Goal: Obtain resource: Download file/media

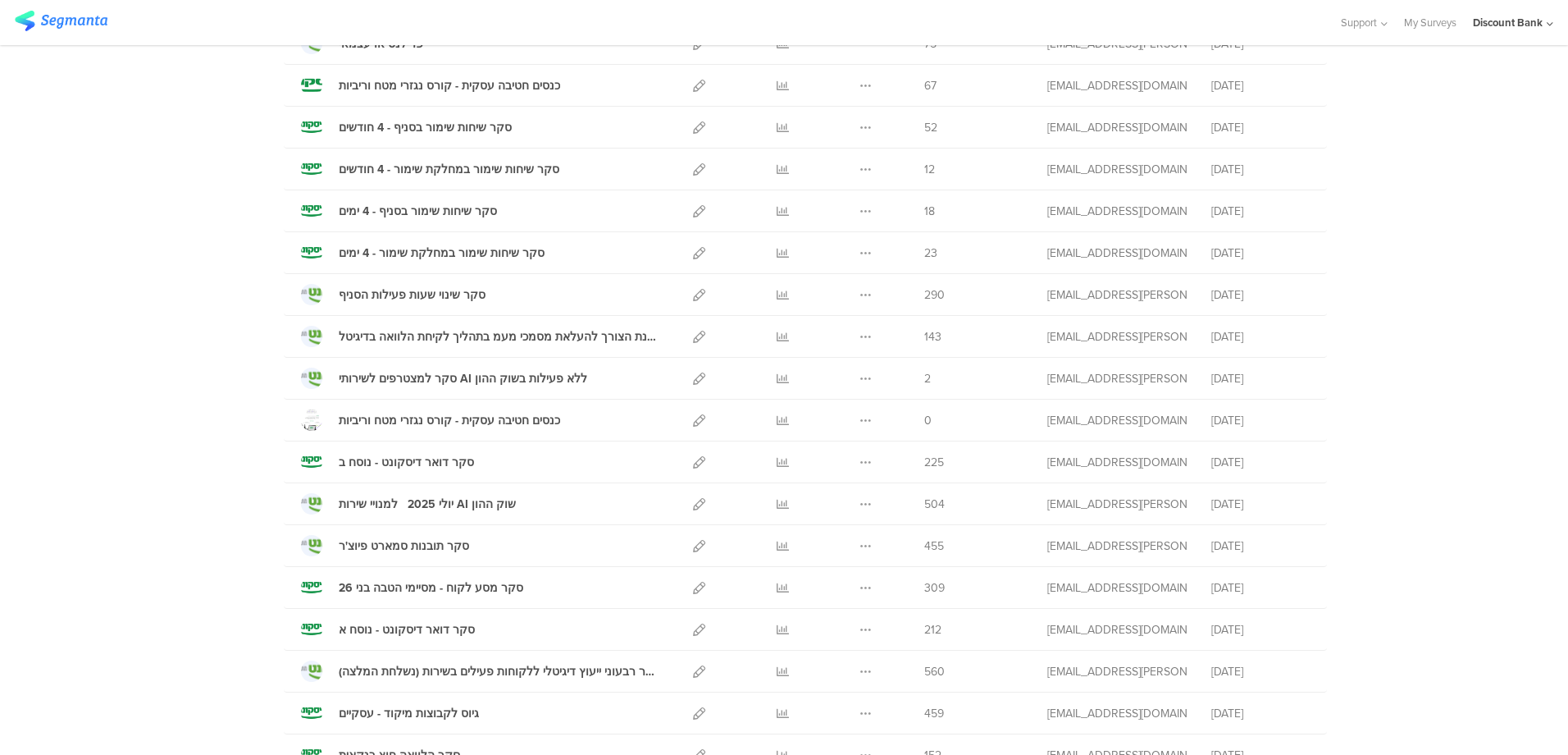
scroll to position [574, 0]
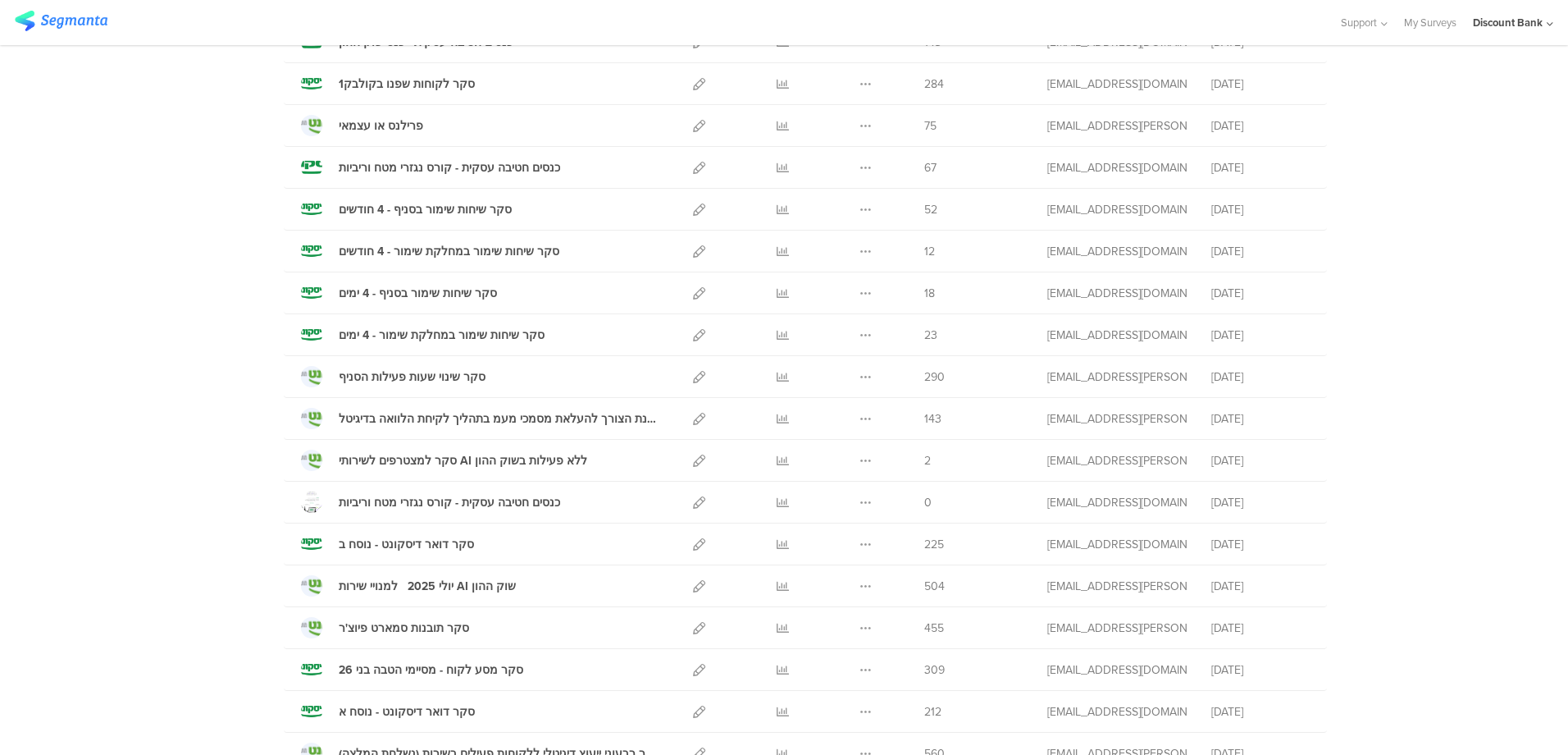
click at [860, 335] on icon at bounding box center [866, 335] width 13 height 13
click at [835, 412] on link "Export" at bounding box center [833, 406] width 90 height 29
click at [861, 294] on icon at bounding box center [866, 293] width 13 height 13
click at [838, 368] on link "Export" at bounding box center [833, 364] width 90 height 29
click at [767, 207] on div at bounding box center [782, 209] width 50 height 41
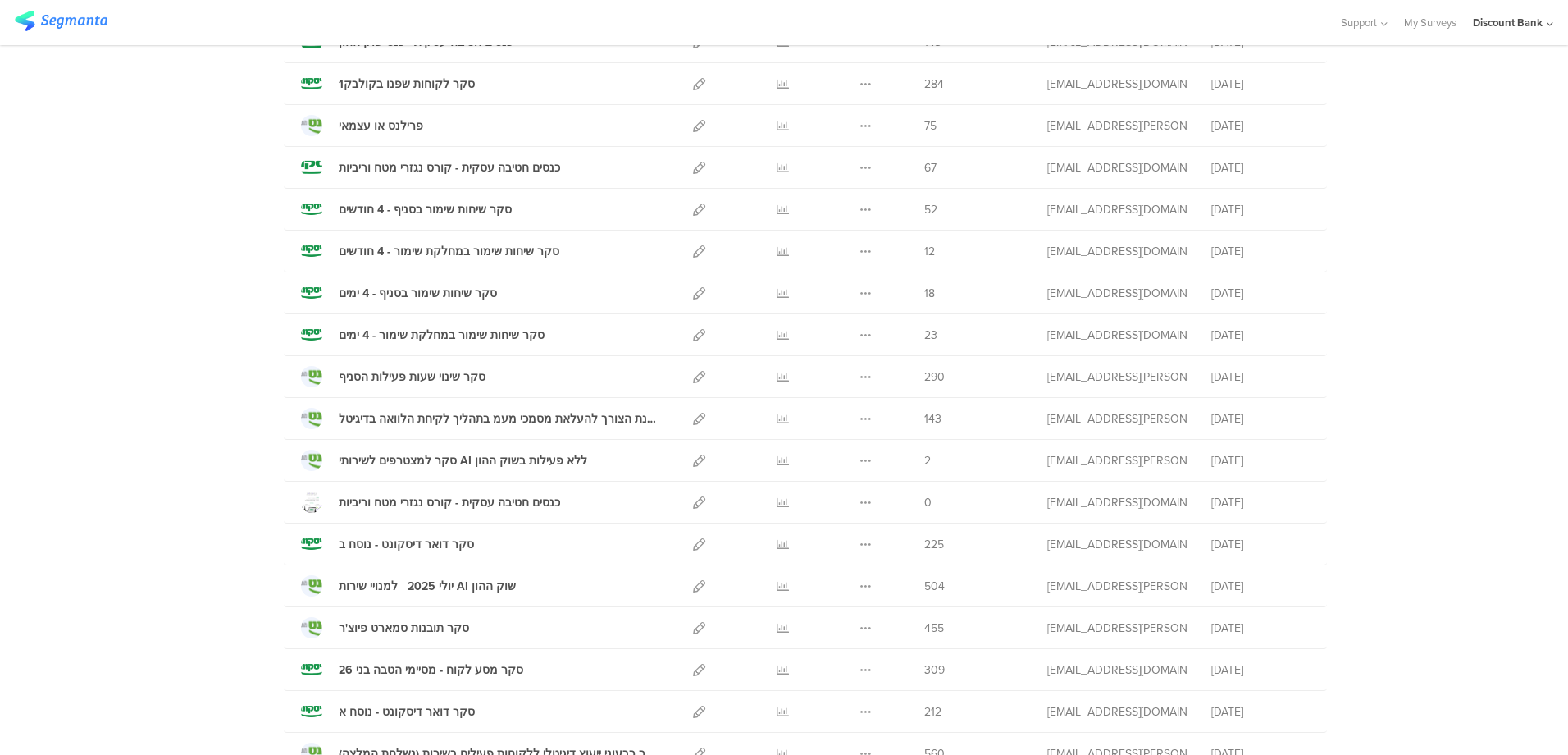
click at [777, 214] on icon at bounding box center [783, 209] width 13 height 13
click at [777, 327] on link at bounding box center [783, 334] width 13 height 41
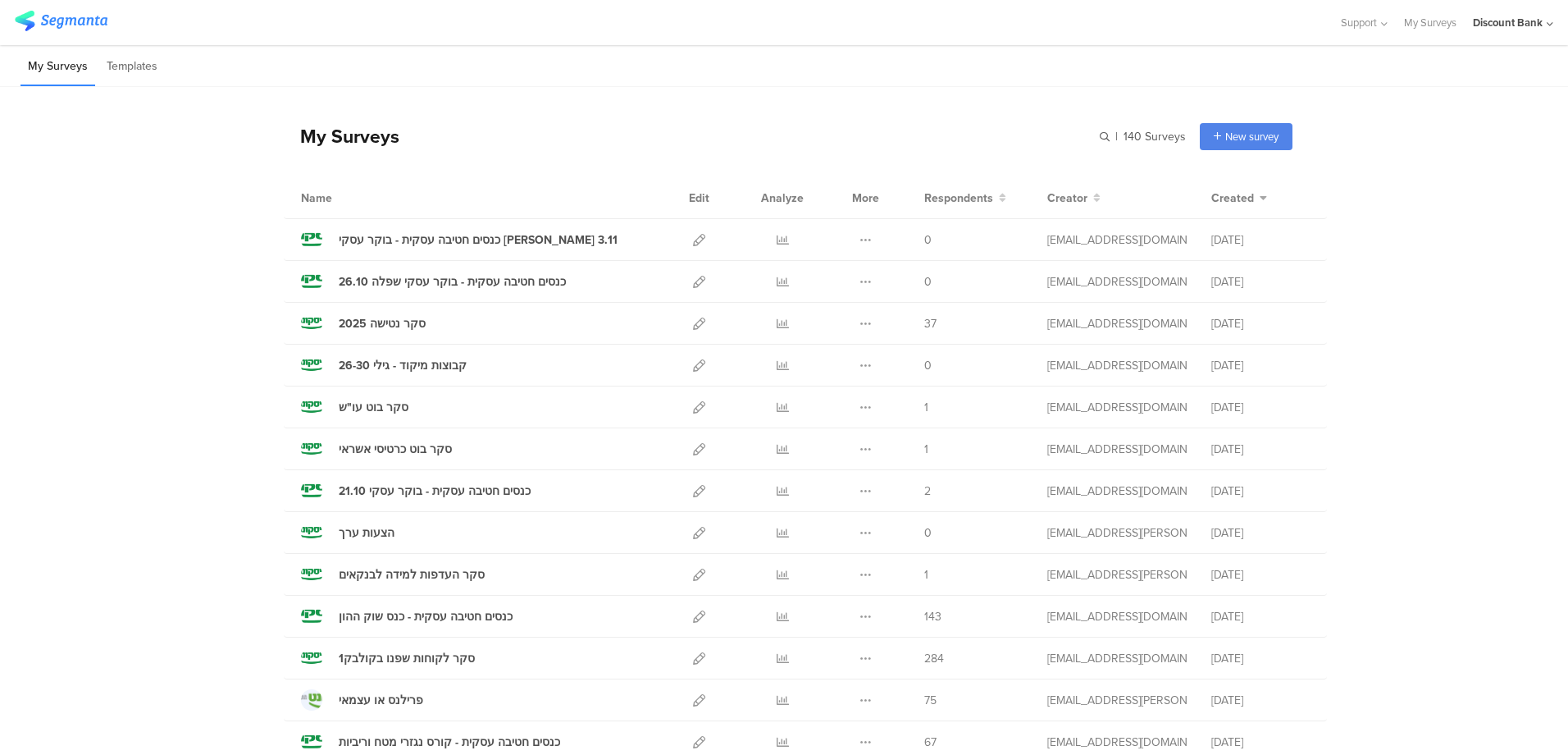
scroll to position [328, 0]
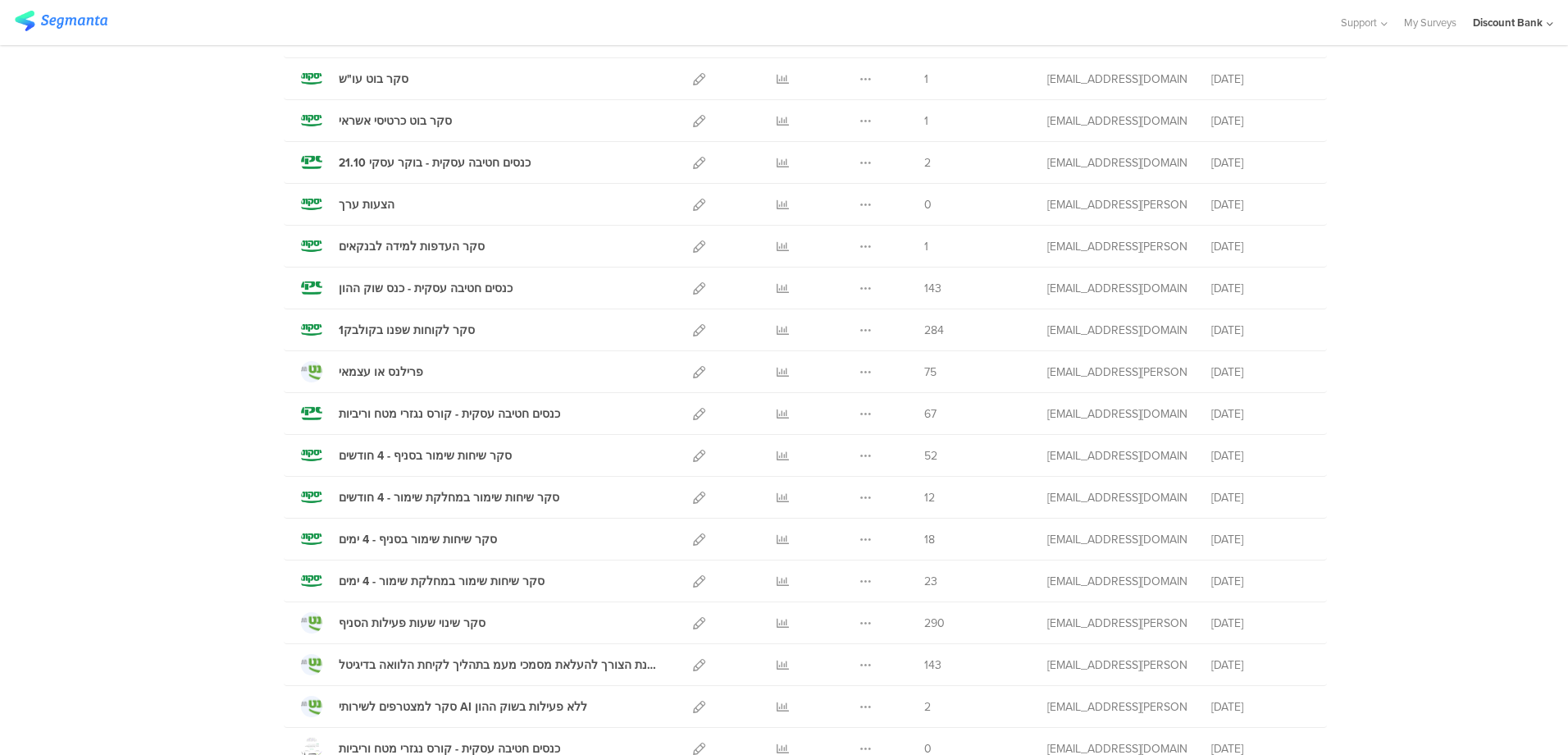
click at [779, 498] on icon at bounding box center [783, 498] width 13 height 13
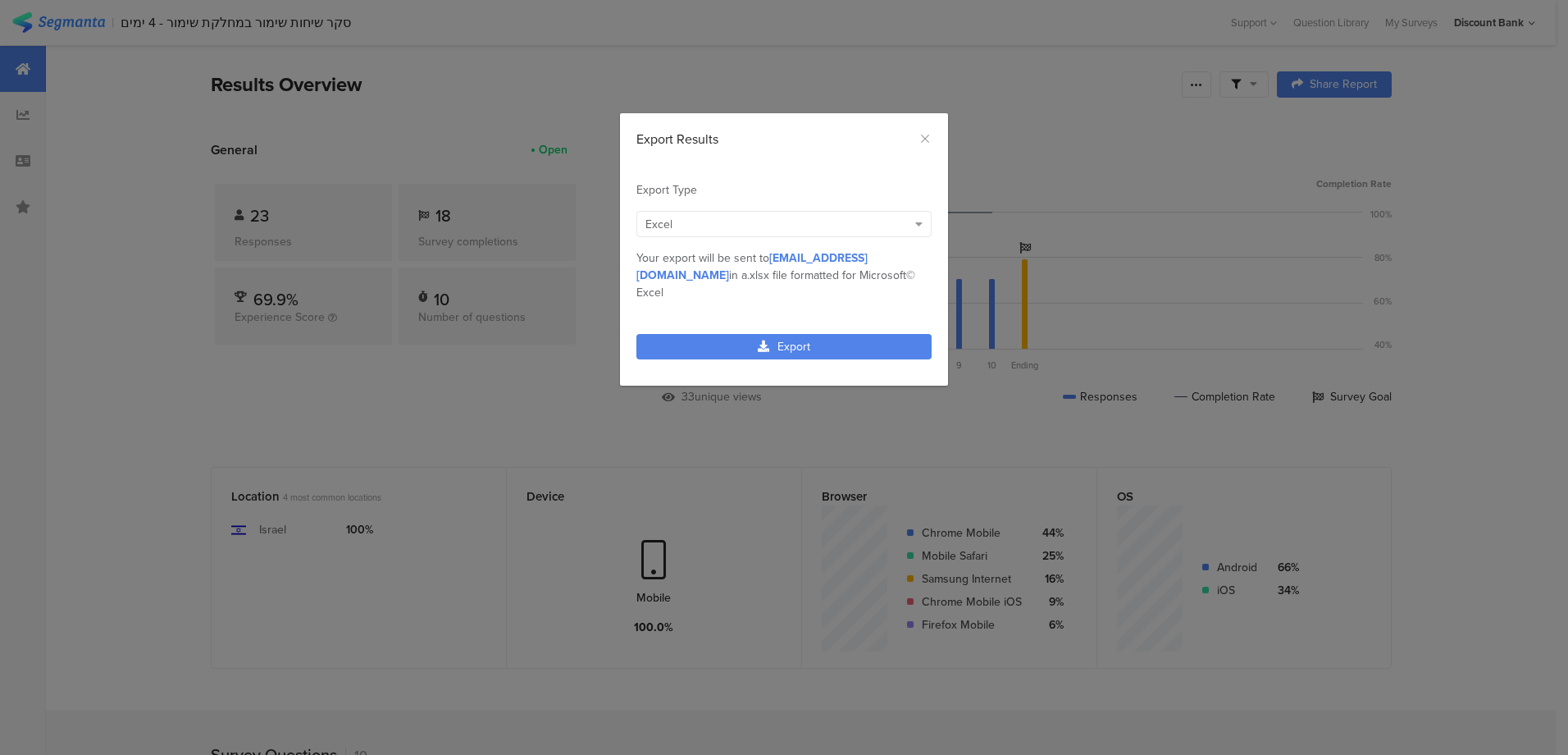
click at [813, 334] on link "Export" at bounding box center [784, 347] width 295 height 25
click at [703, 336] on link "Export" at bounding box center [784, 347] width 295 height 25
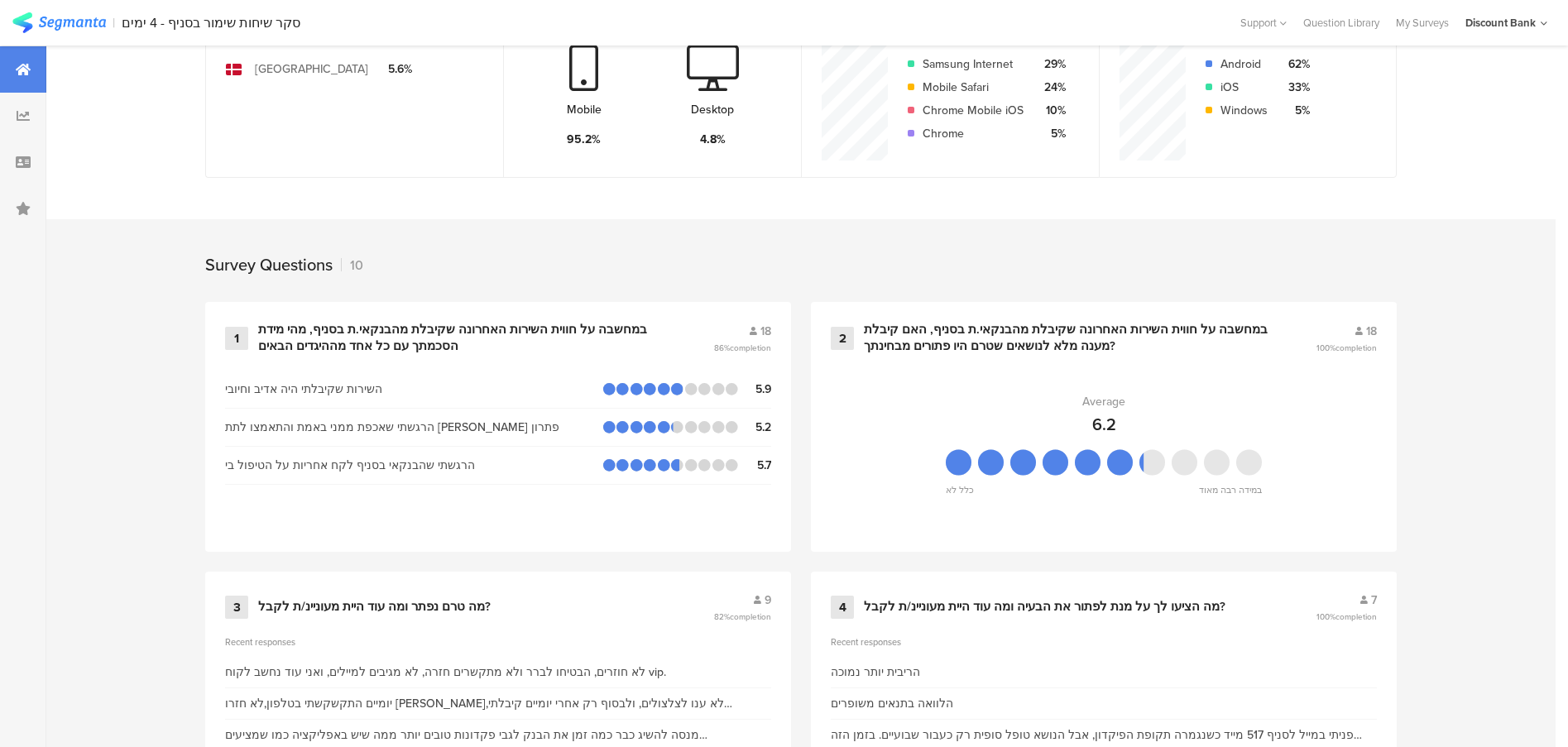
scroll to position [523, 0]
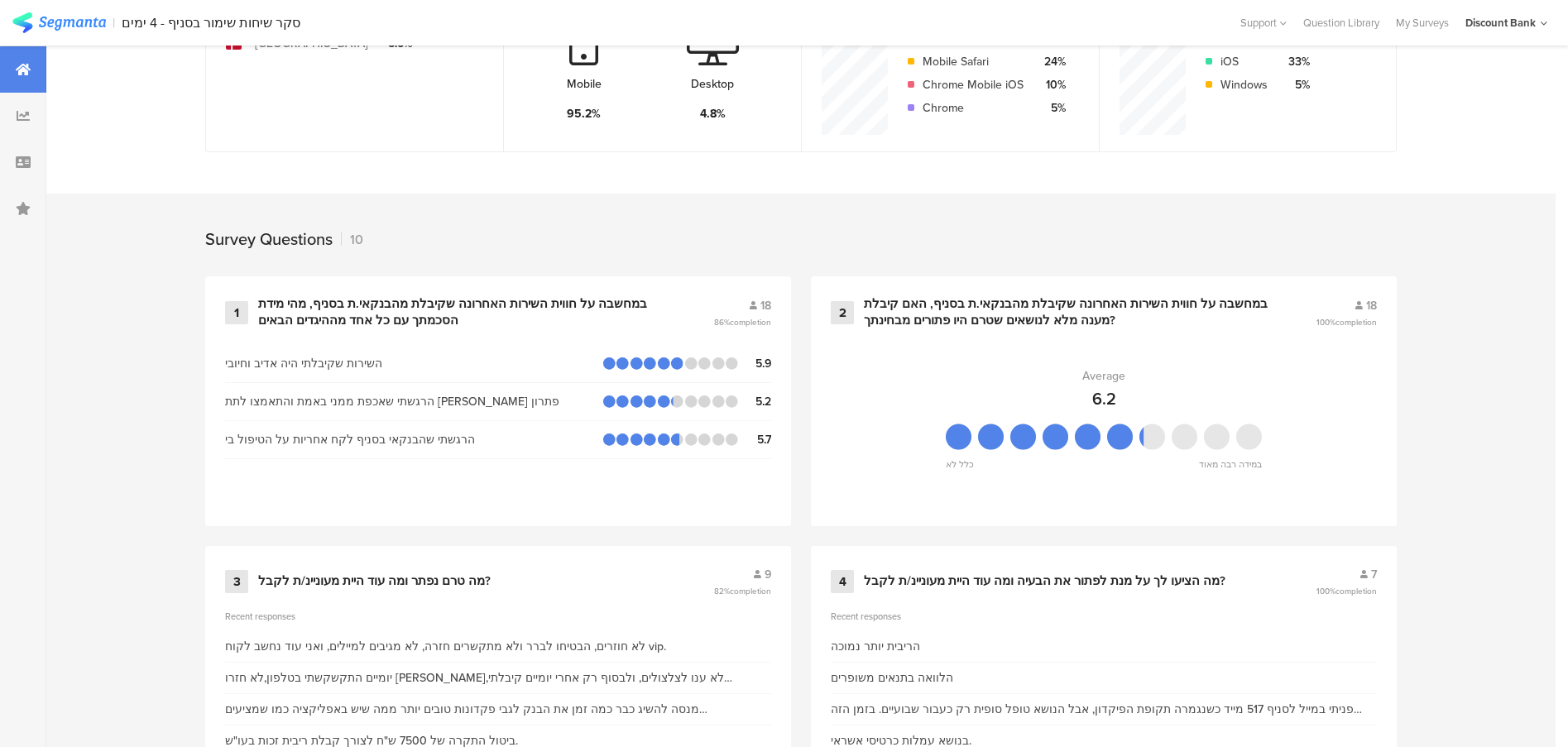
click at [1054, 311] on div "במחשבה על חווית השירות האחרונה שקיבלת מהבנקאי.ת בסניף, האם קיבלת מענה מלא לנושא…" at bounding box center [1070, 312] width 412 height 32
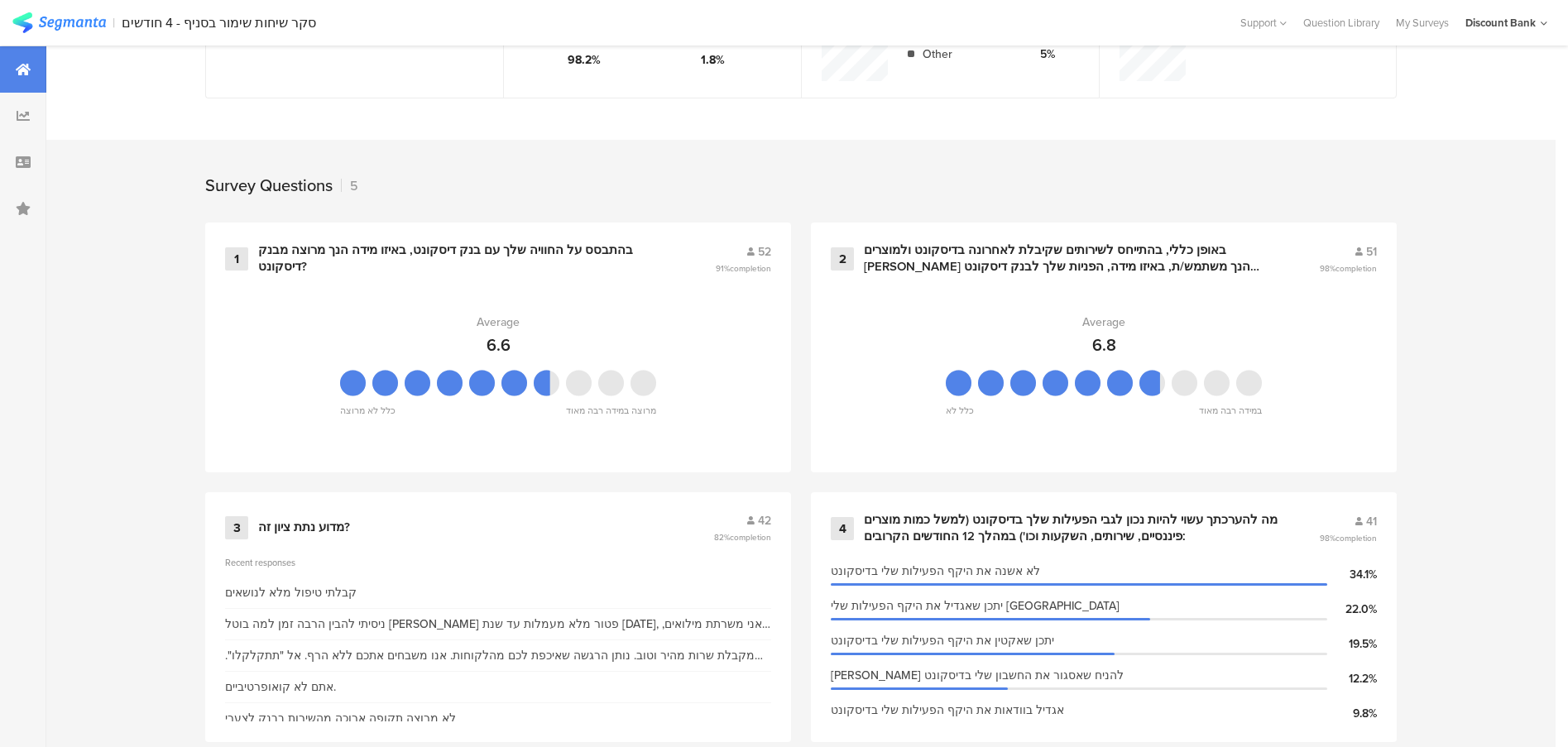
scroll to position [662, 0]
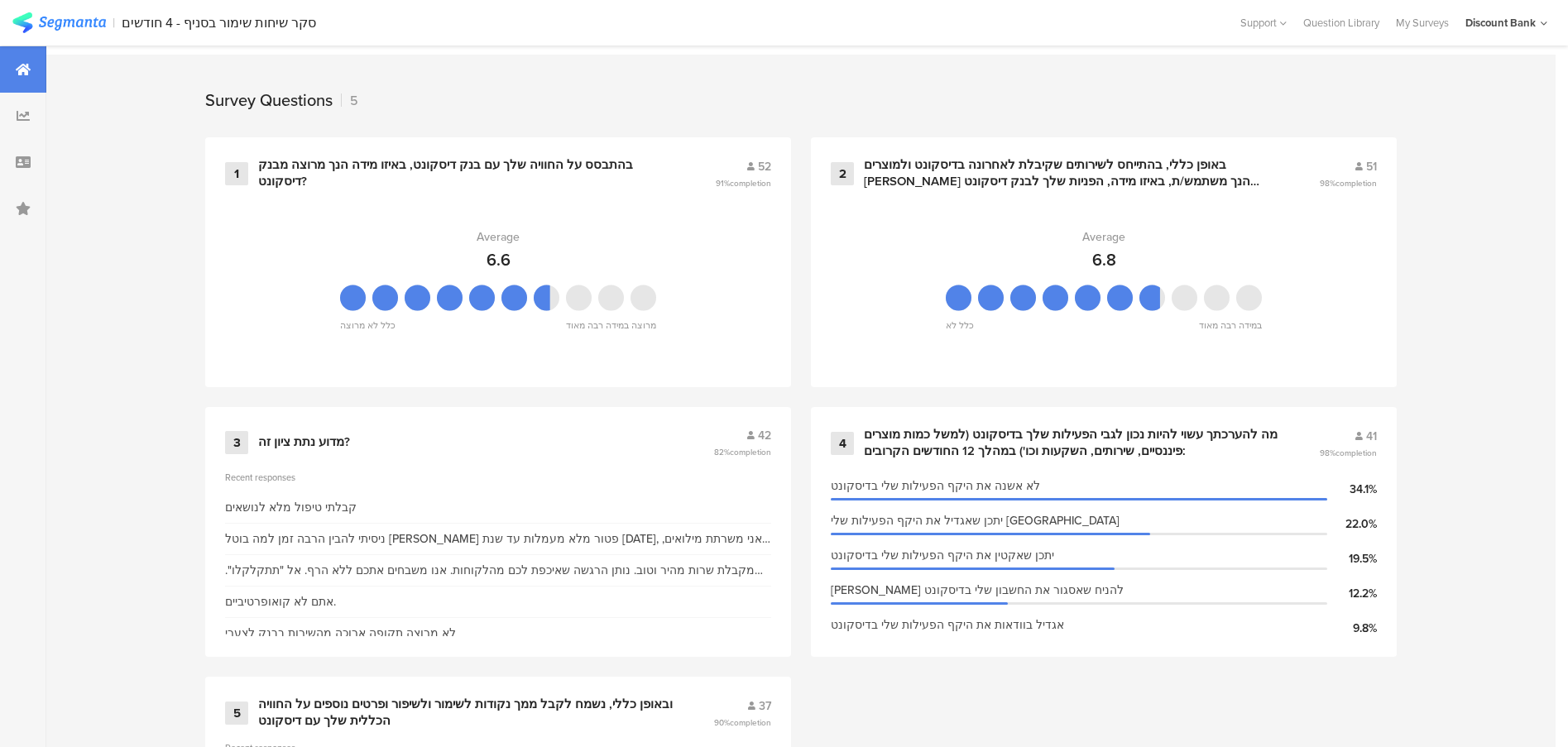
click at [24, 116] on icon at bounding box center [24, 116] width 14 height 14
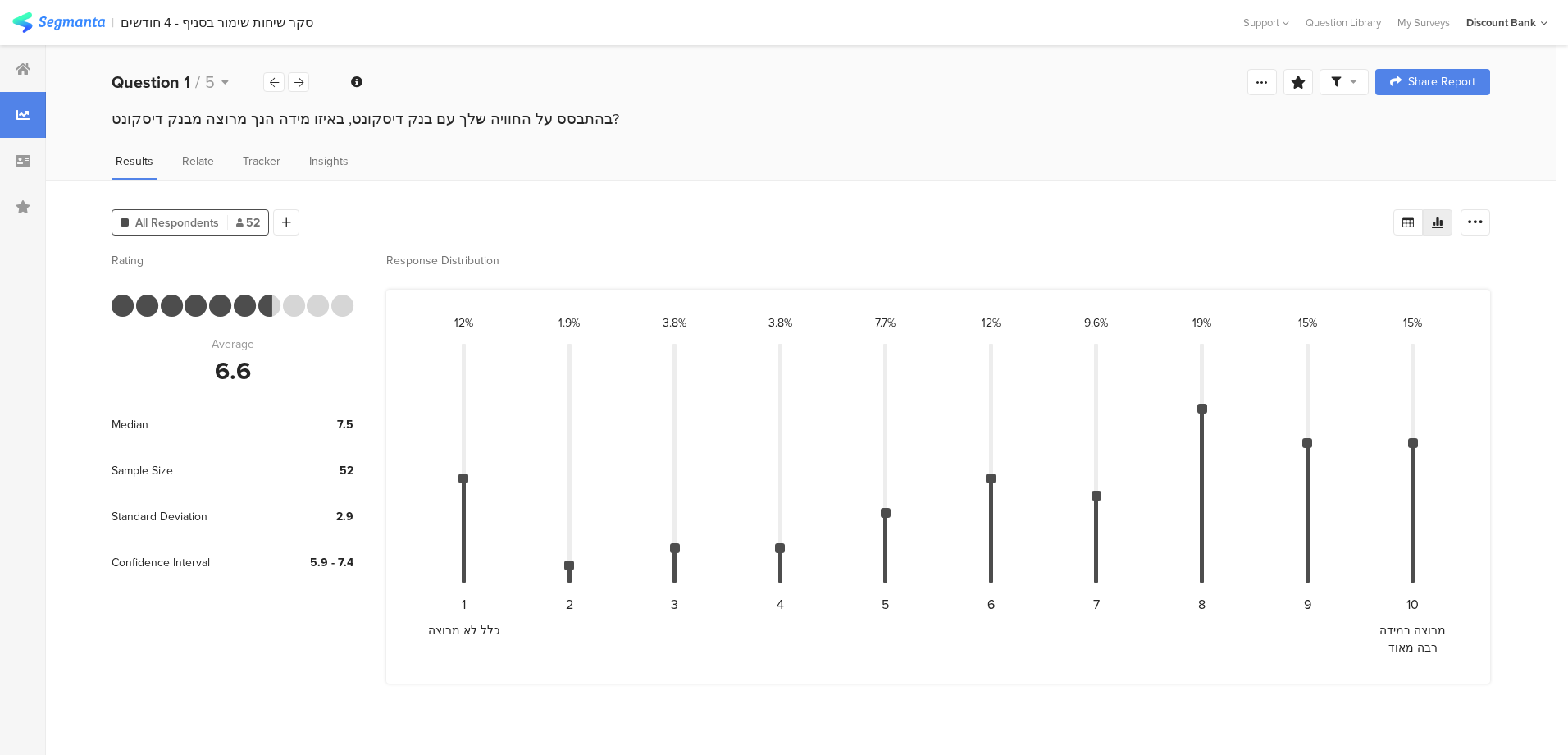
click at [21, 79] on div at bounding box center [22, 68] width 46 height 46
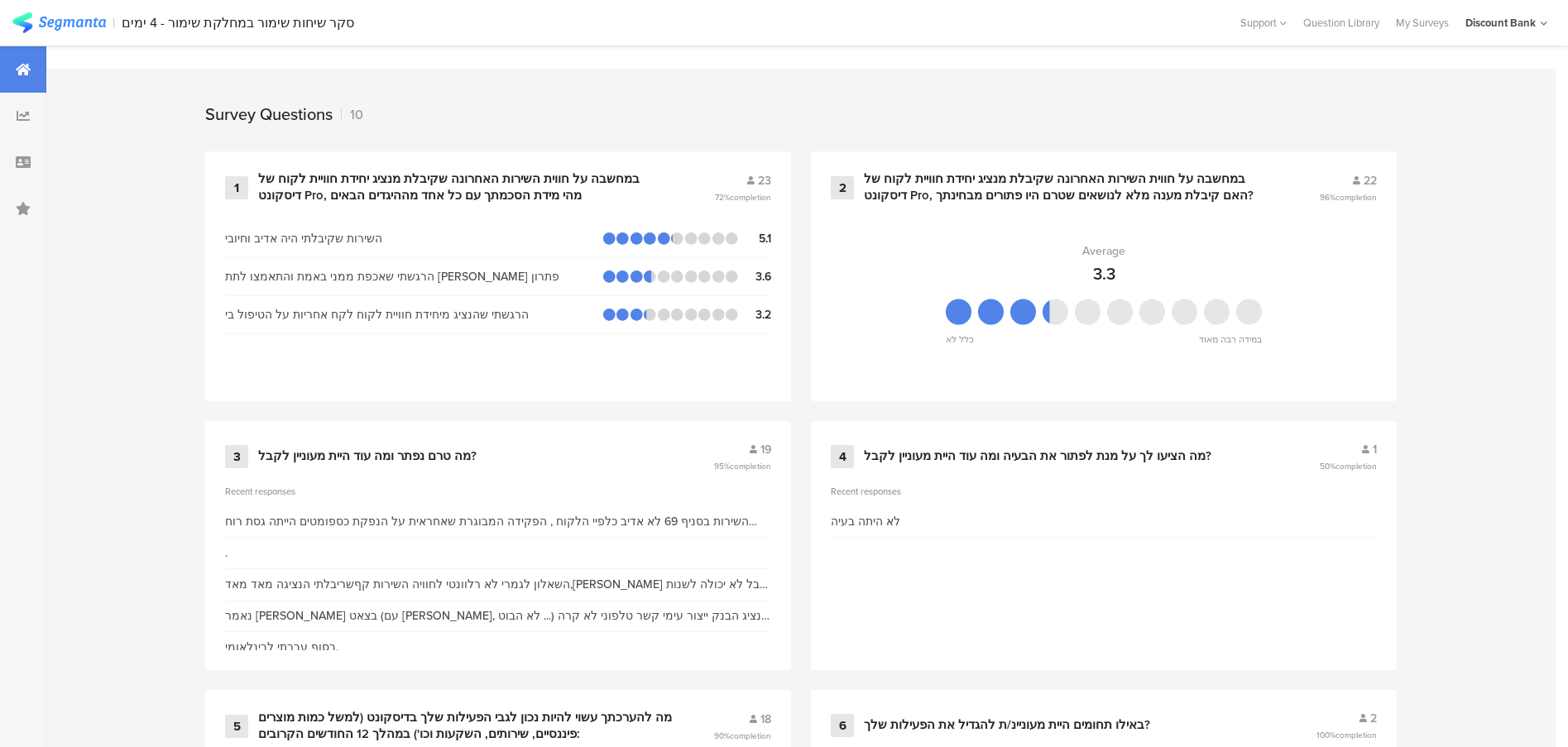
scroll to position [646, 0]
click at [416, 181] on div "במחשבה על חווית השירות האחרונה שקיבלת מנציג יחידת חוויית לקוח של דיסקונט Pro, מ…" at bounding box center [466, 188] width 416 height 32
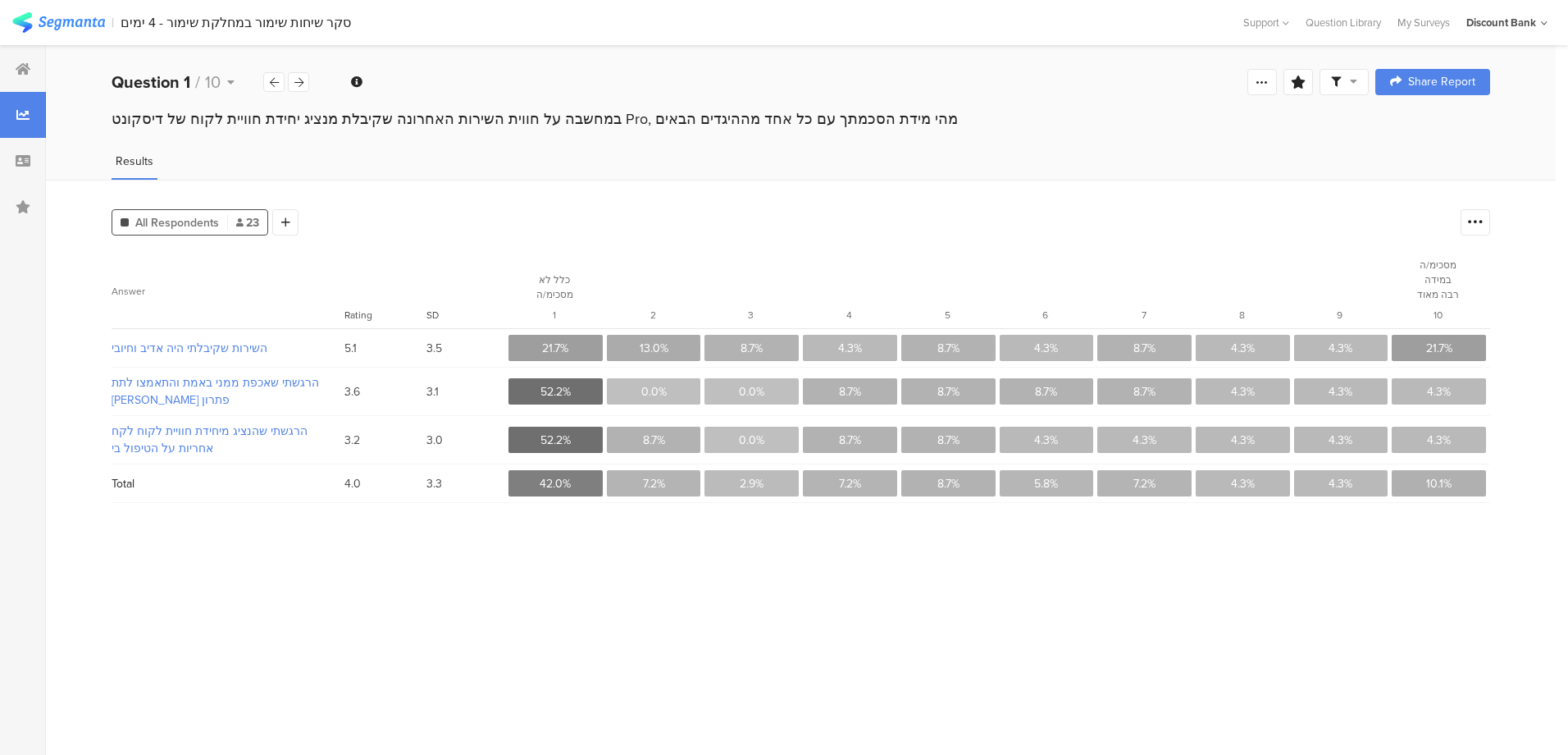
click at [18, 77] on div at bounding box center [22, 68] width 46 height 46
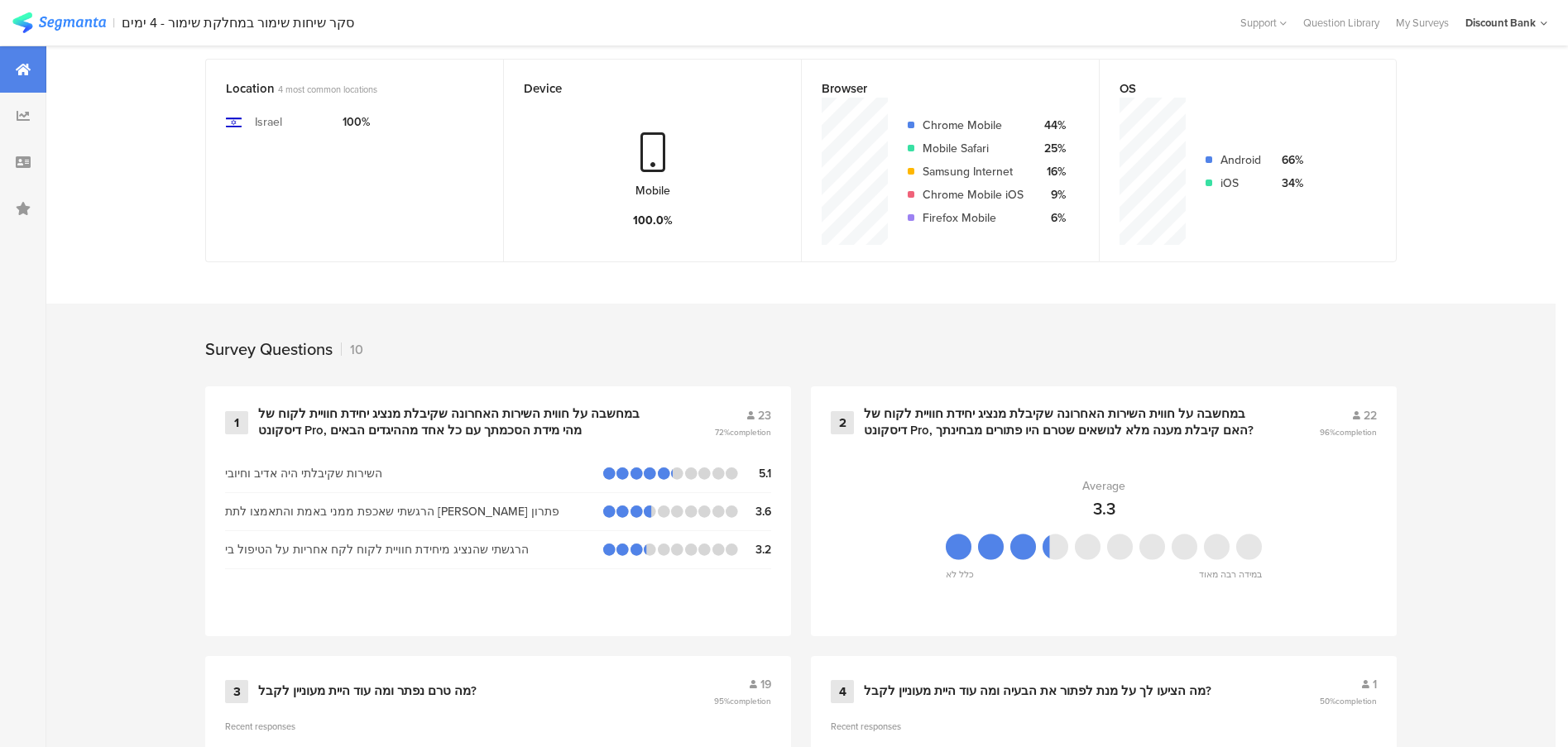
scroll to position [414, 0]
click at [1103, 428] on div "במחשבה על חווית השירות האחרונה שקיבלת מנציג יחידת חוויית לקוח של דיסקונט Pro, ה…" at bounding box center [1072, 421] width 416 height 32
